Goal: Information Seeking & Learning: Learn about a topic

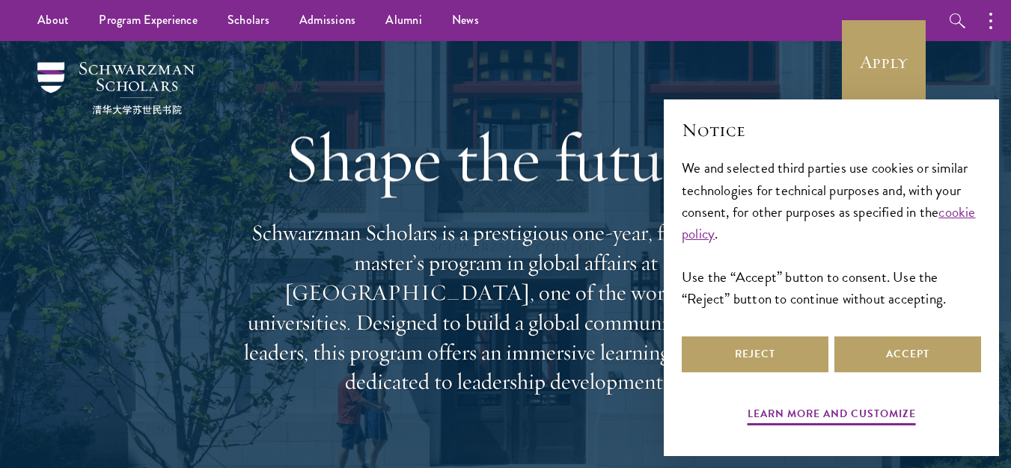
select select "AF"
select select
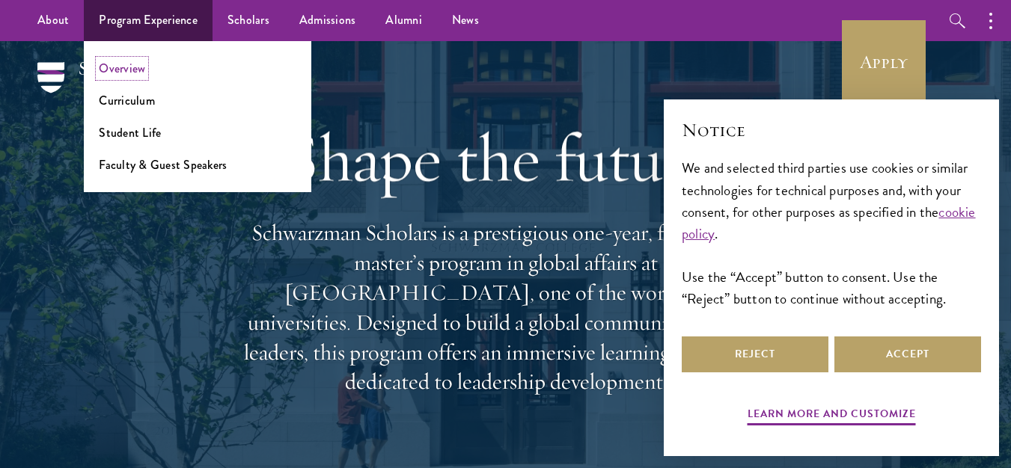
click at [104, 77] on link "Overview" at bounding box center [122, 68] width 46 height 17
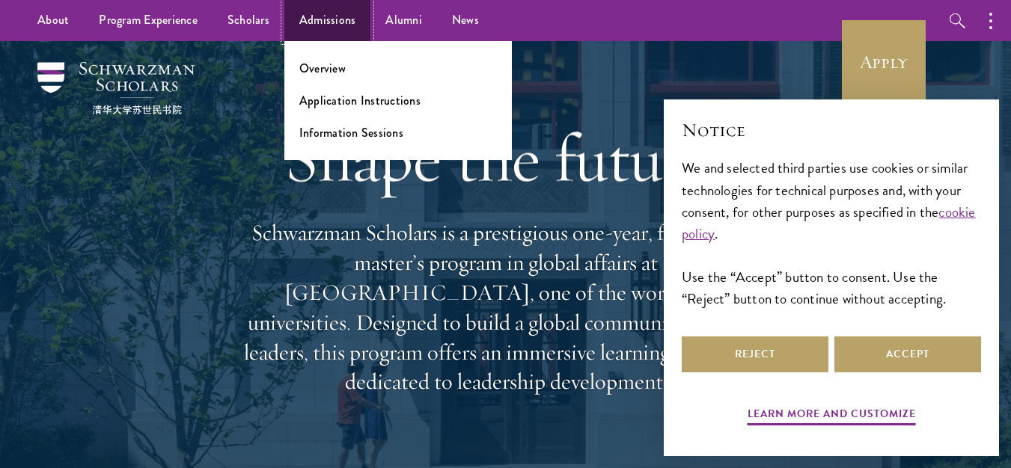
click at [284, 41] on link "Admissions" at bounding box center [327, 20] width 87 height 41
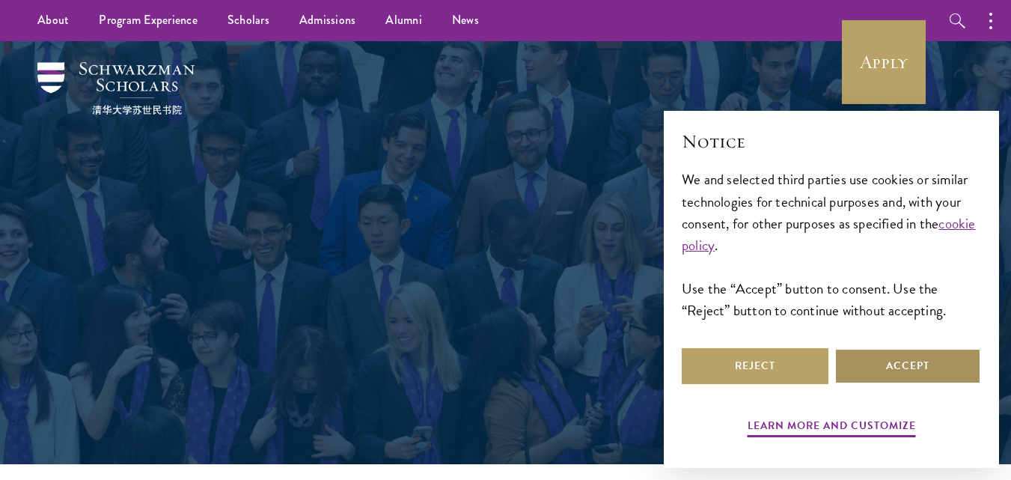
click at [935, 376] on button "Accept" at bounding box center [907, 366] width 147 height 36
